Goal: Task Accomplishment & Management: Manage account settings

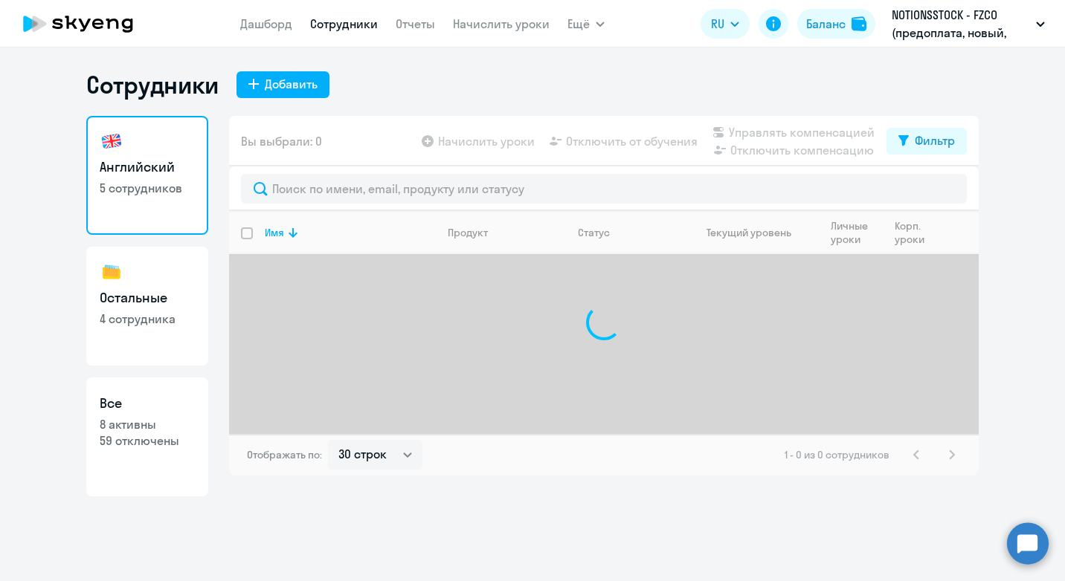
select select "30"
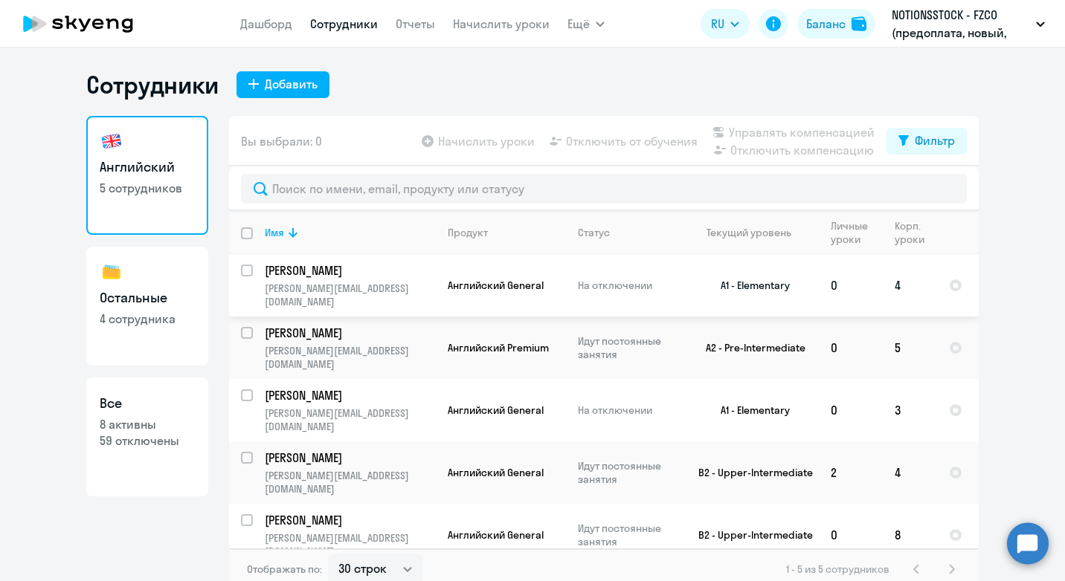
click at [252, 271] on input "select row 21947036" at bounding box center [256, 280] width 30 height 30
checkbox input "true"
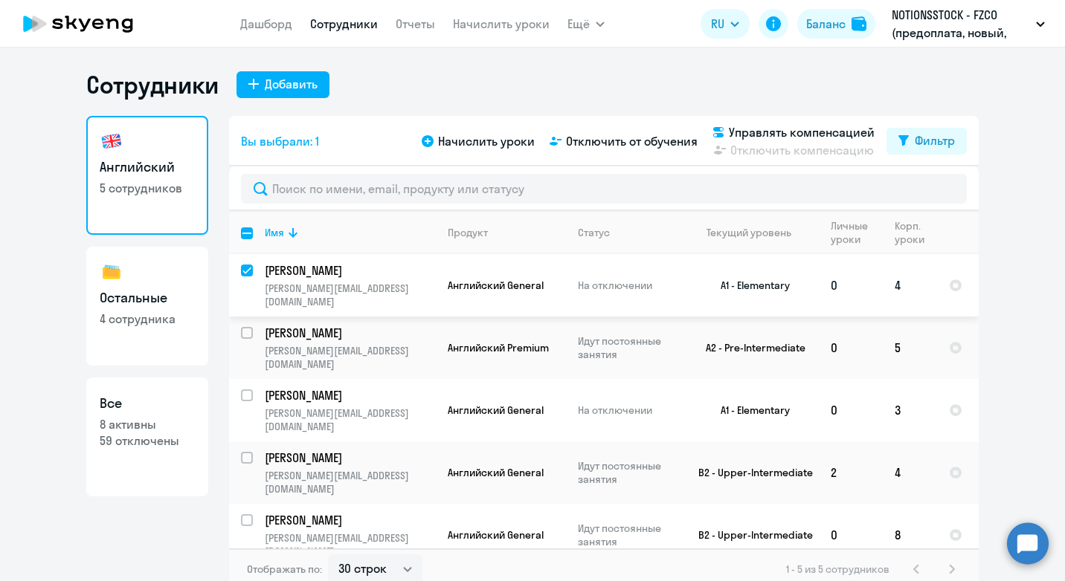
click at [576, 275] on td "На отключении" at bounding box center [623, 285] width 114 height 62
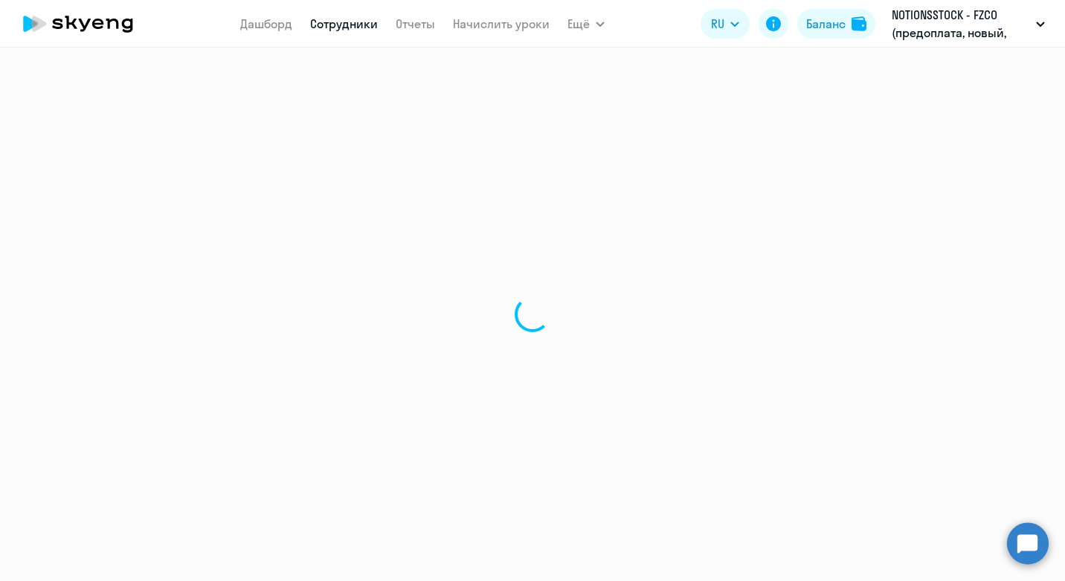
select select "english"
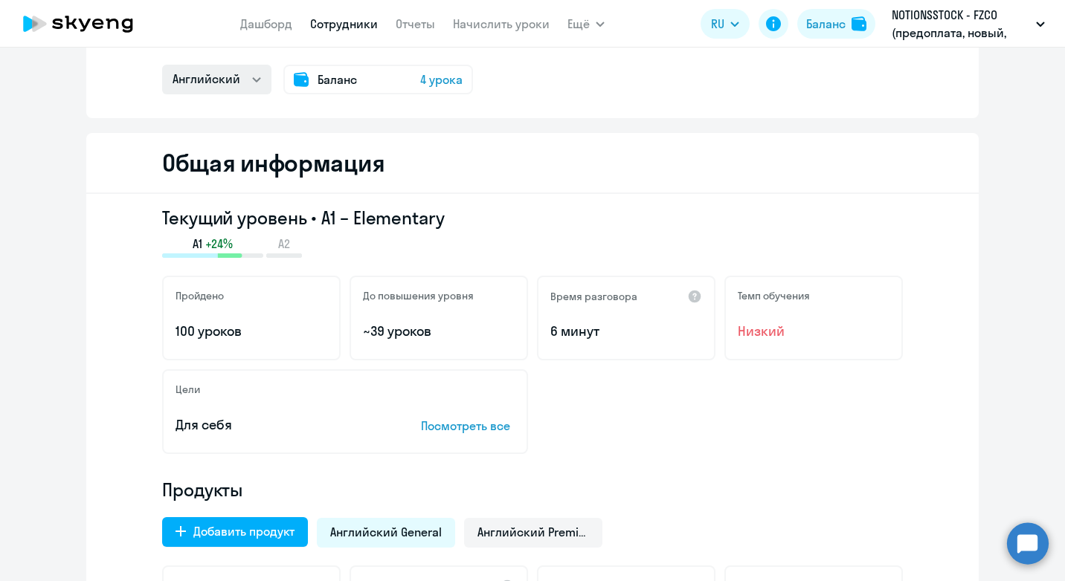
scroll to position [74, 0]
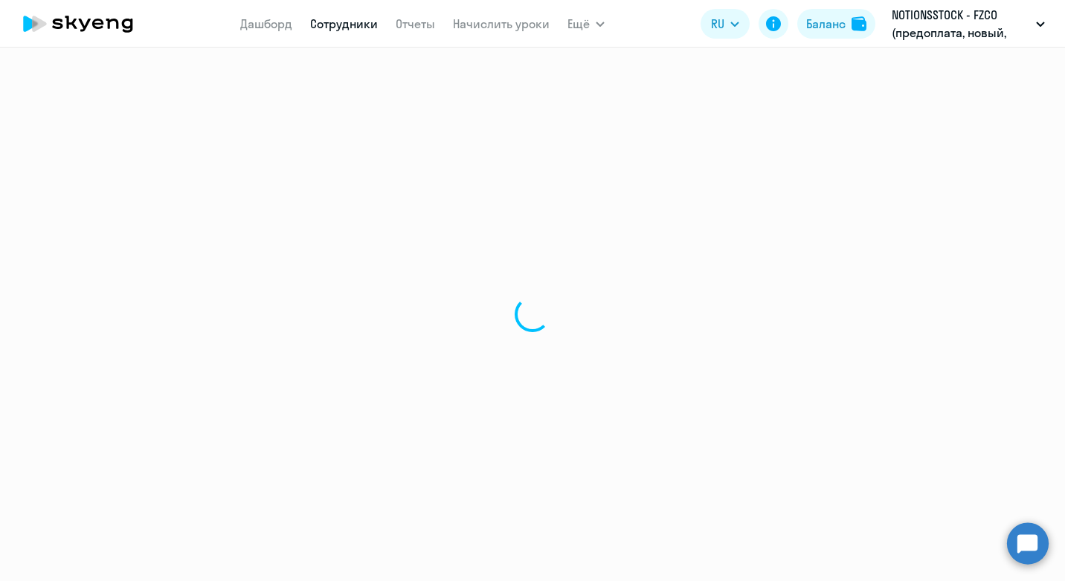
select select "30"
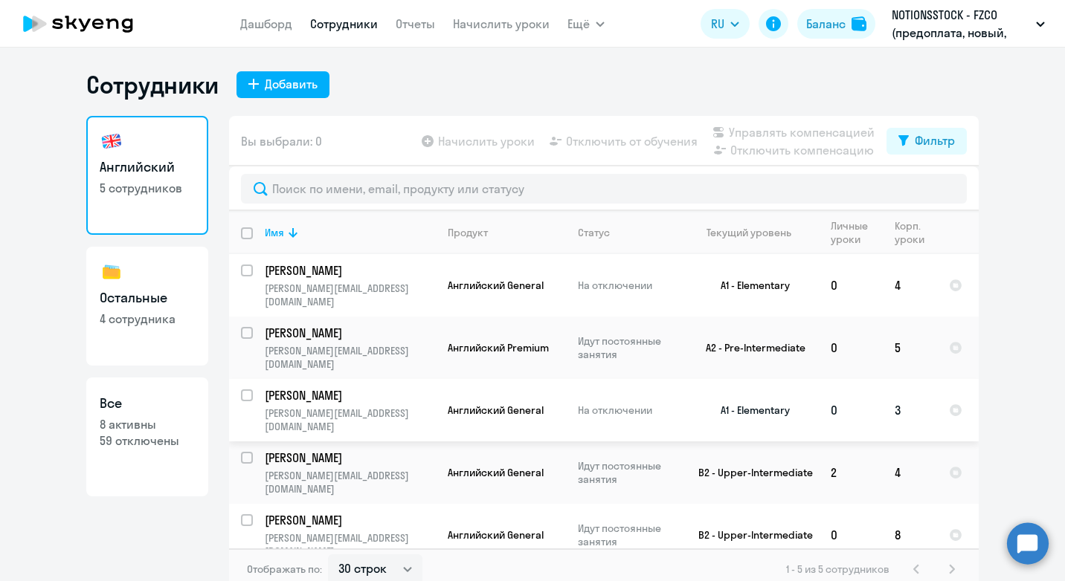
click at [323, 407] on p "[PERSON_NAME][EMAIL_ADDRESS][DOMAIN_NAME]" at bounding box center [350, 420] width 170 height 27
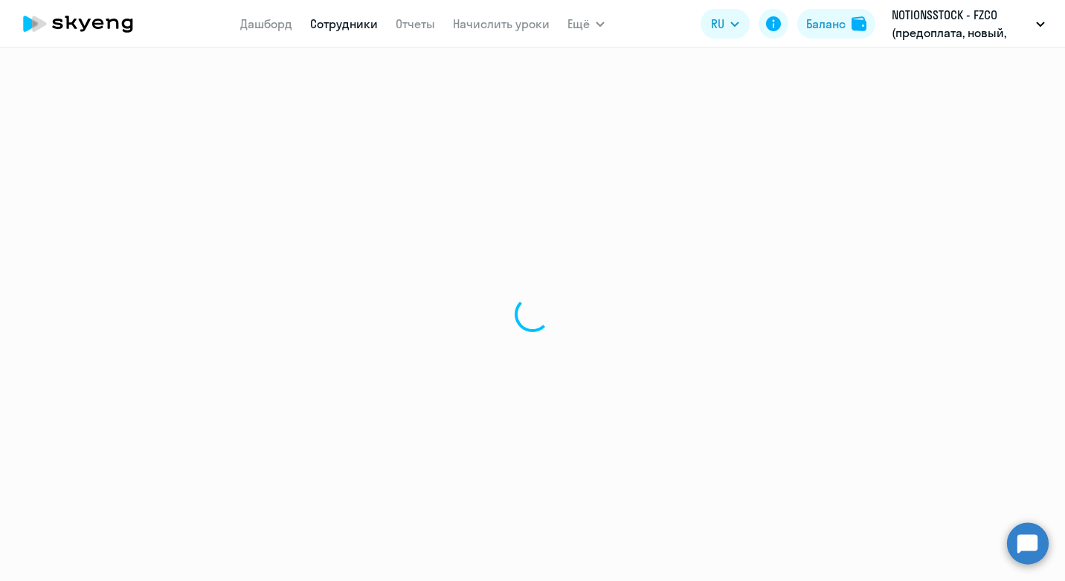
select select "english"
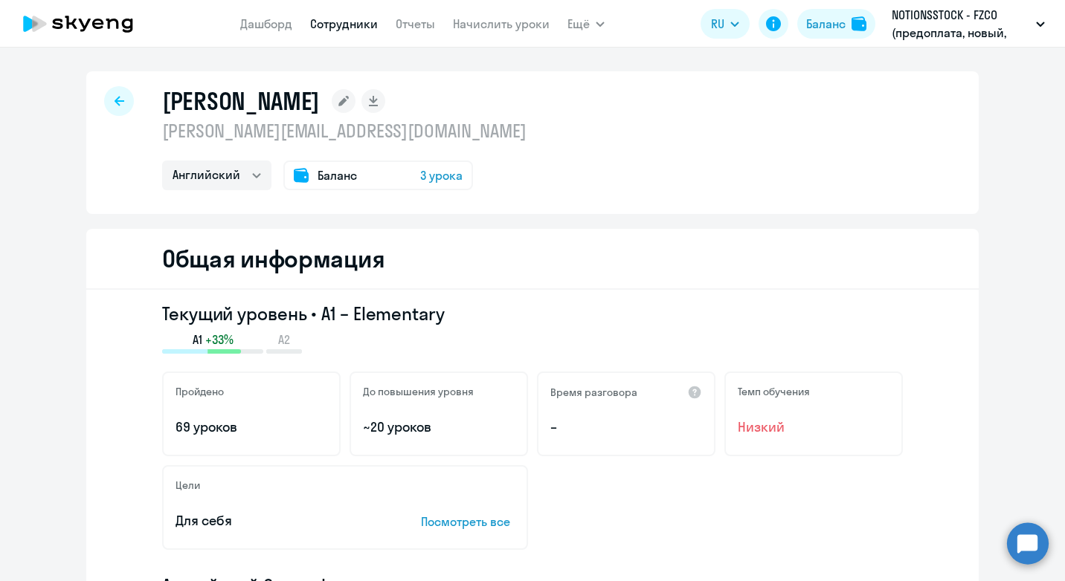
click at [116, 105] on icon at bounding box center [119, 101] width 10 height 10
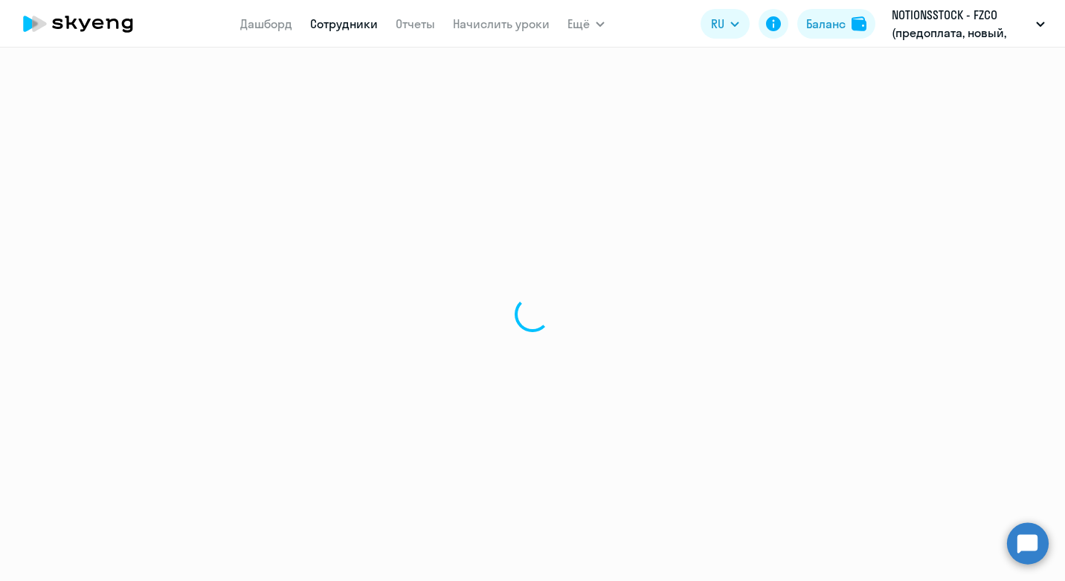
select select "30"
